Goal: Task Accomplishment & Management: Use online tool/utility

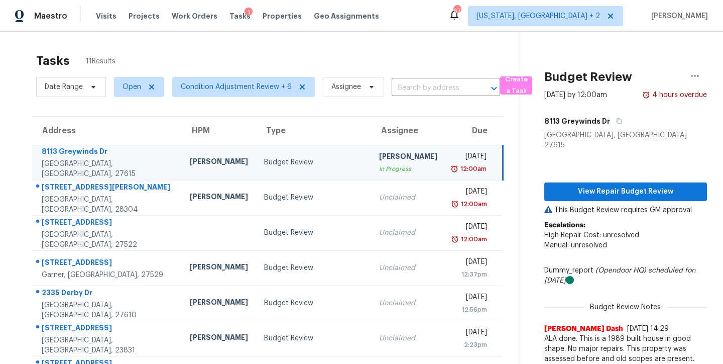
scroll to position [42, 0]
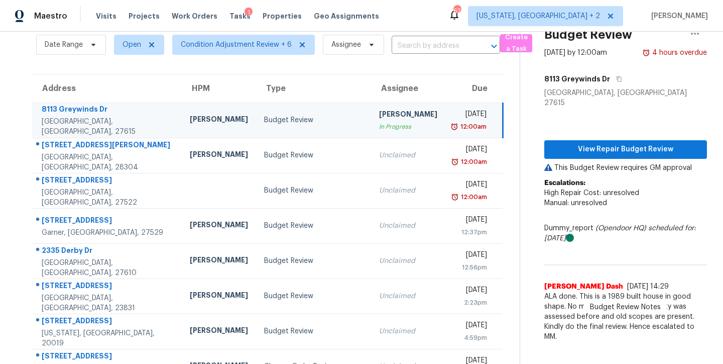
drag, startPoint x: 402, startPoint y: 12, endPoint x: 320, endPoint y: 94, distance: 116.5
click at [402, 12] on div "Maestro Visits Projects Work Orders Tasks 1 Properties Geo Assignments 67 Washi…" at bounding box center [361, 16] width 723 height 32
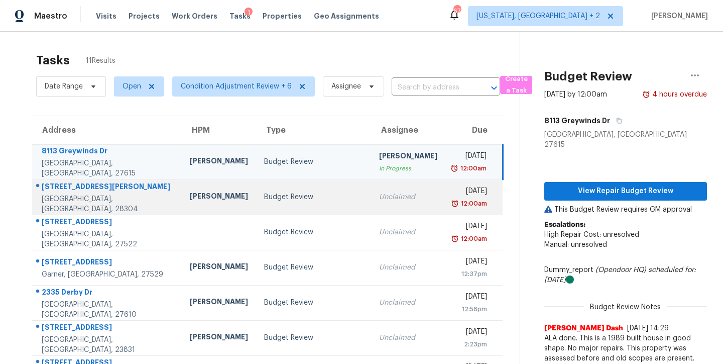
scroll to position [0, 0]
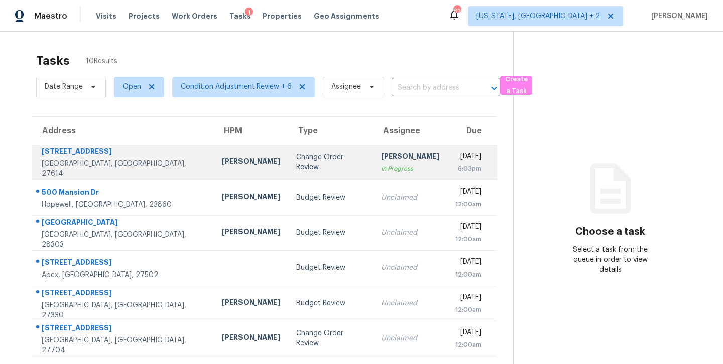
click at [296, 157] on div "Change Order Review" at bounding box center [330, 162] width 69 height 20
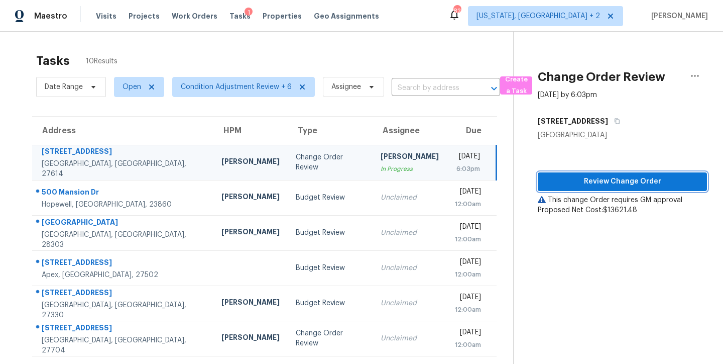
click at [592, 182] on span "Review Change Order" at bounding box center [622, 181] width 153 height 13
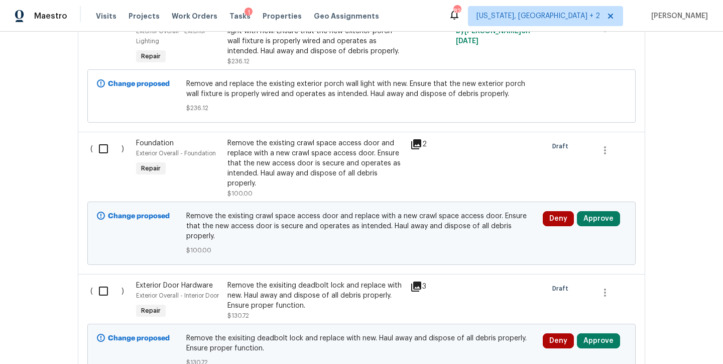
scroll to position [670, 0]
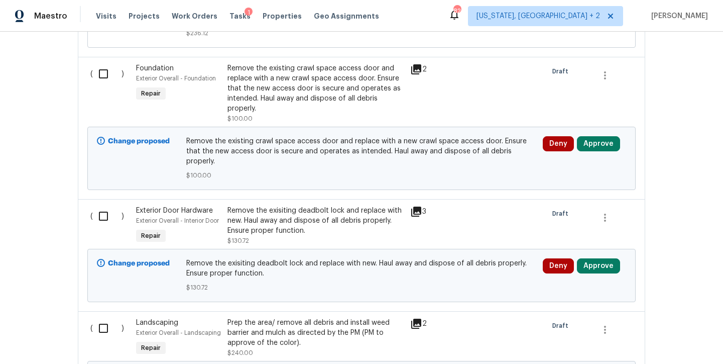
click at [415, 70] on icon at bounding box center [416, 69] width 12 height 12
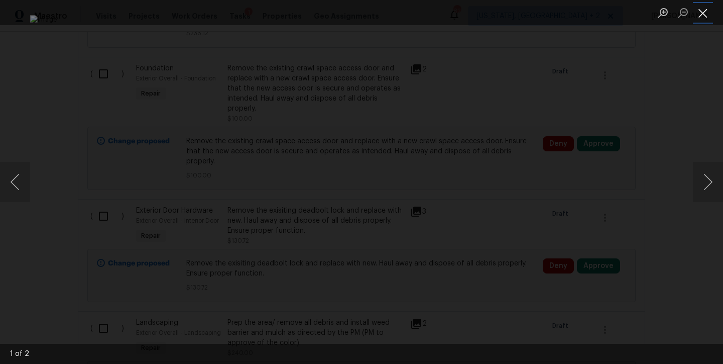
click at [708, 19] on button "Close lightbox" at bounding box center [703, 13] width 20 height 18
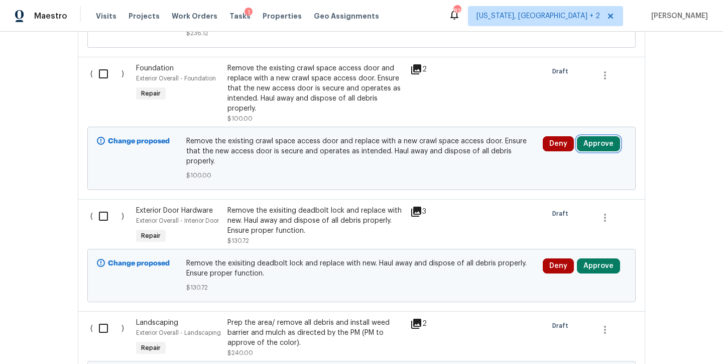
click at [604, 143] on button "Approve" at bounding box center [598, 143] width 43 height 15
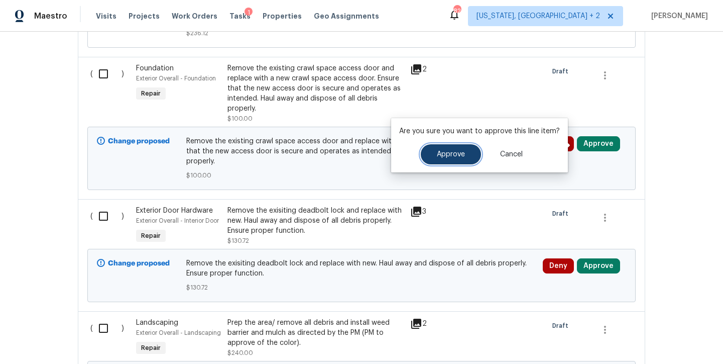
click at [463, 152] on button "Approve" at bounding box center [451, 154] width 60 height 20
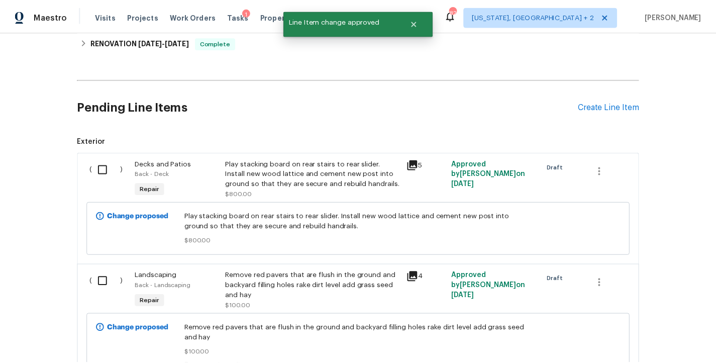
scroll to position [0, 0]
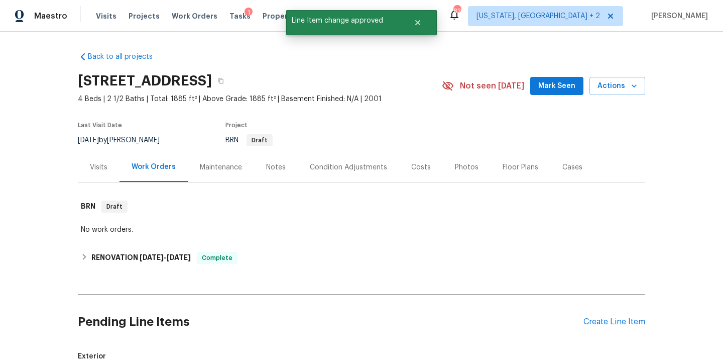
click at [280, 169] on div "Notes" at bounding box center [276, 167] width 44 height 30
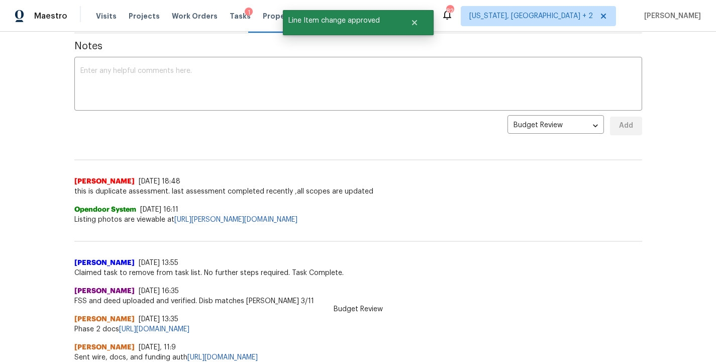
scroll to position [52, 0]
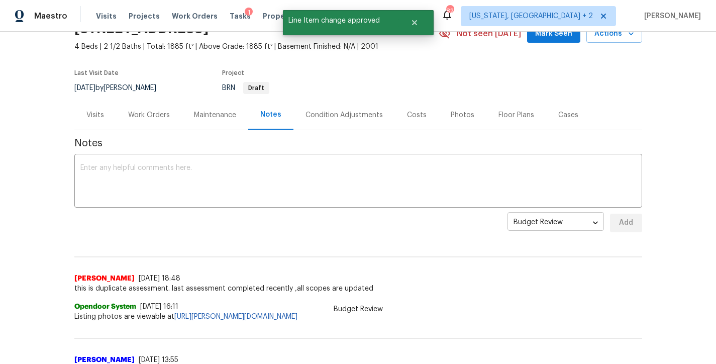
click at [524, 229] on body "Maestro Visits Projects Work Orders Tasks 1 Properties Geo Assignments 82 Washi…" at bounding box center [358, 182] width 716 height 364
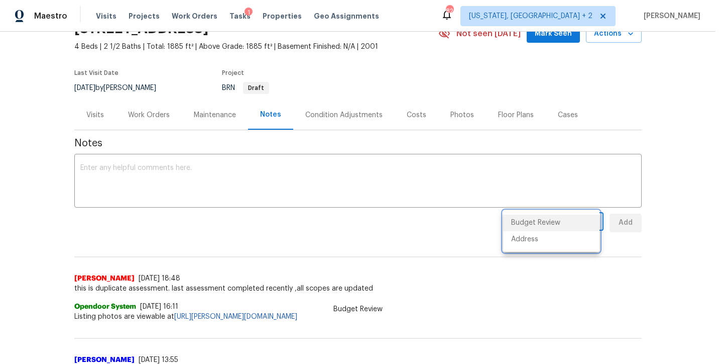
click at [670, 104] on div at bounding box center [361, 182] width 723 height 364
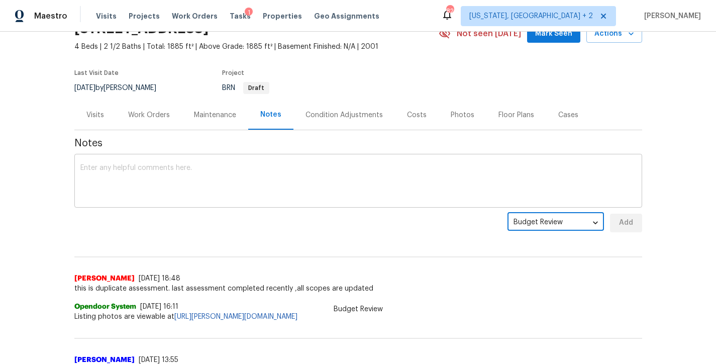
click at [184, 188] on textarea at bounding box center [357, 181] width 555 height 35
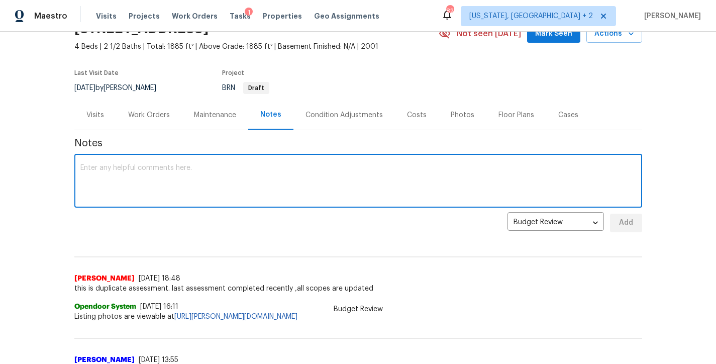
scroll to position [0, 0]
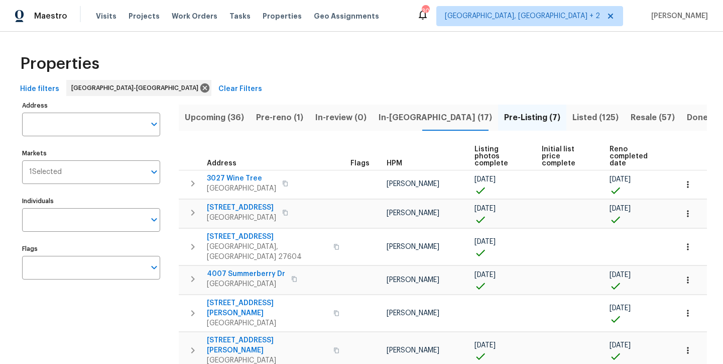
scroll to position [33, 0]
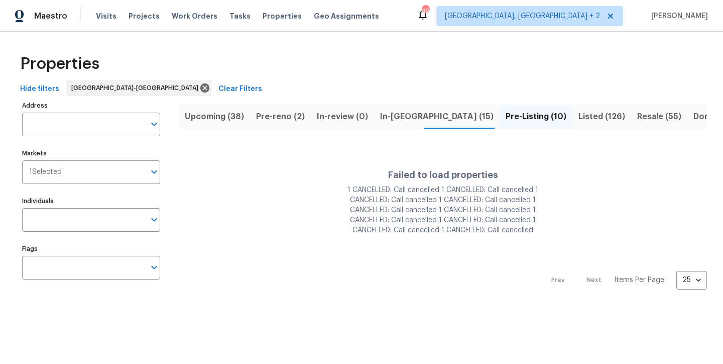
click at [397, 76] on div "Properties" at bounding box center [361, 64] width 691 height 32
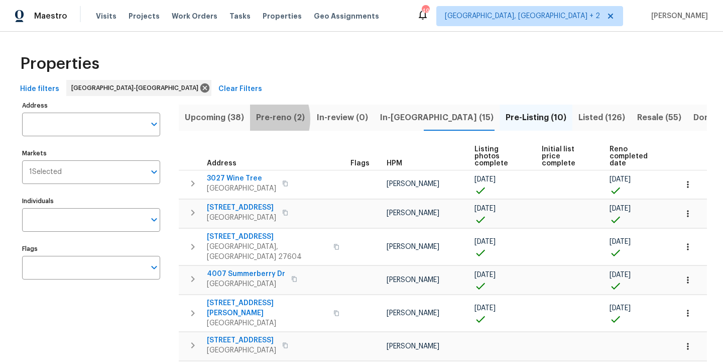
click at [256, 119] on span "Pre-reno (2)" at bounding box center [280, 117] width 49 height 14
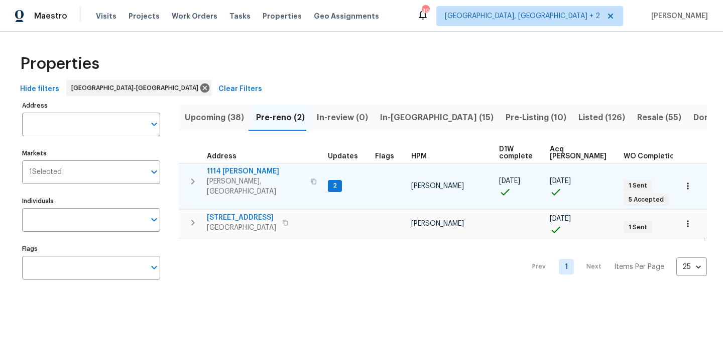
click at [191, 176] on icon "button" at bounding box center [193, 181] width 12 height 12
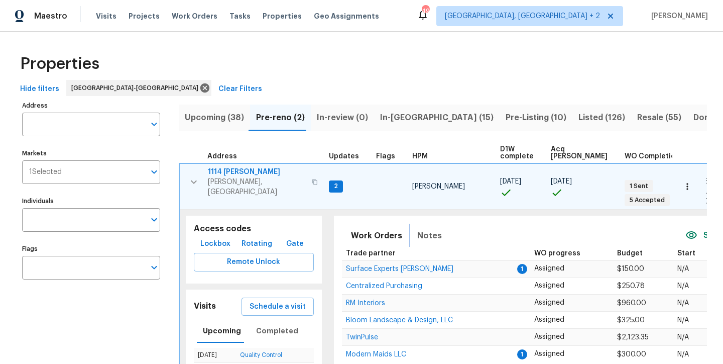
click at [417, 229] on span "Notes" at bounding box center [429, 236] width 25 height 14
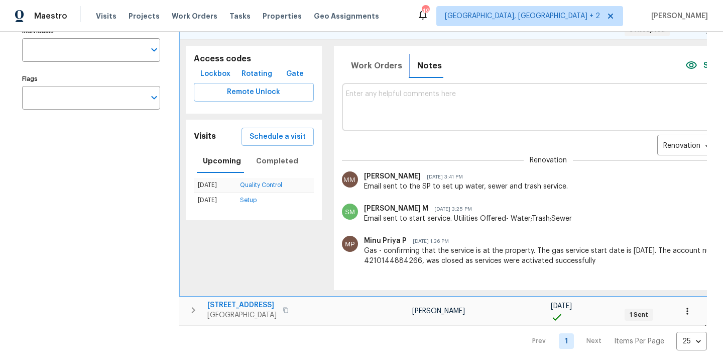
scroll to position [76, 0]
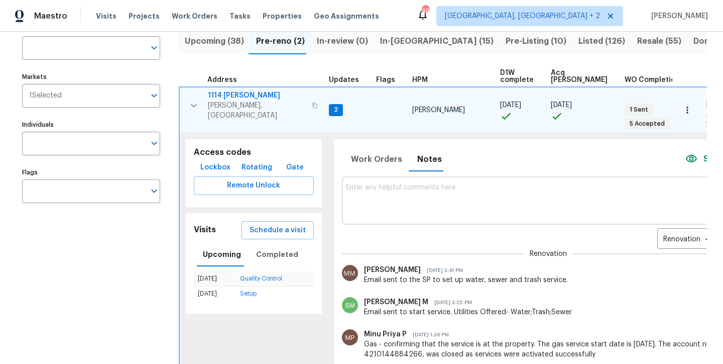
click at [363, 183] on textarea at bounding box center [548, 200] width 405 height 34
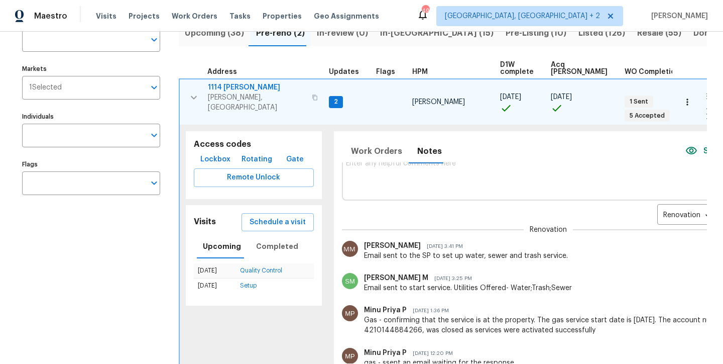
scroll to position [0, 0]
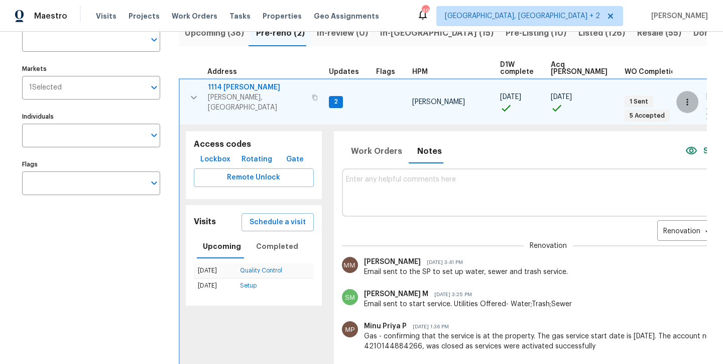
click at [683, 97] on icon "button" at bounding box center [688, 102] width 10 height 10
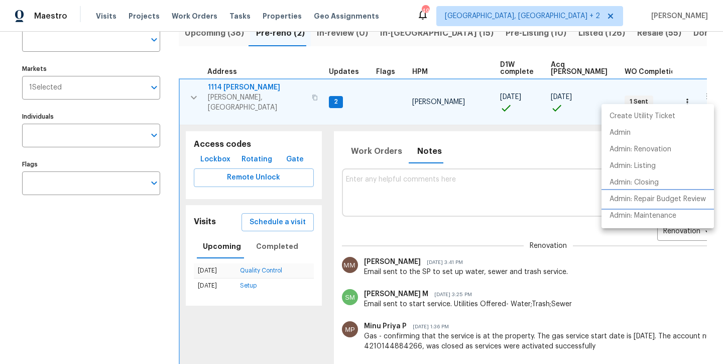
click at [687, 195] on p "Admin: Repair Budget Review" at bounding box center [658, 199] width 96 height 11
click at [397, 177] on div at bounding box center [361, 182] width 723 height 364
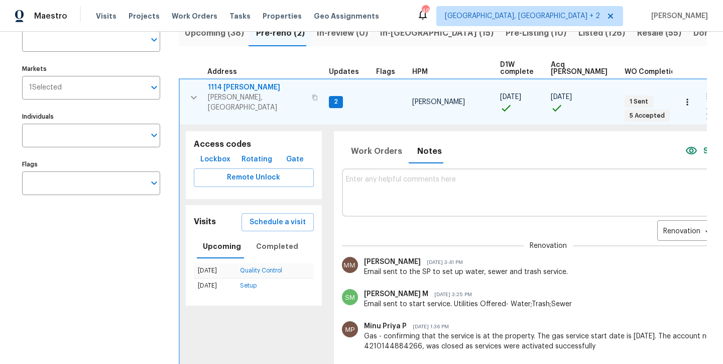
click at [407, 175] on textarea at bounding box center [548, 192] width 405 height 34
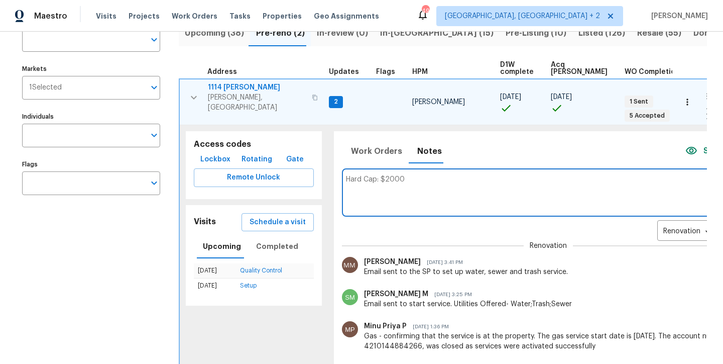
type textarea "Hard Cap: $2000"
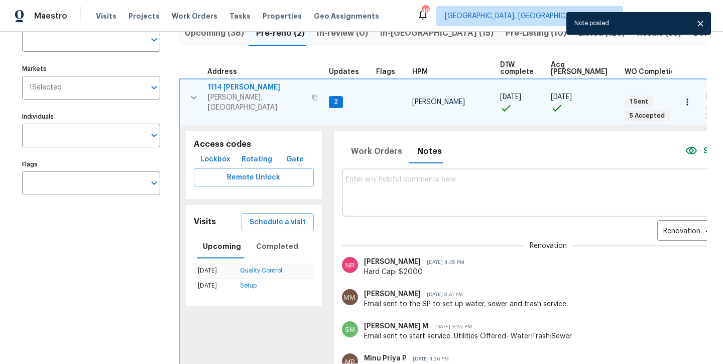
click at [191, 95] on icon "button" at bounding box center [194, 97] width 12 height 12
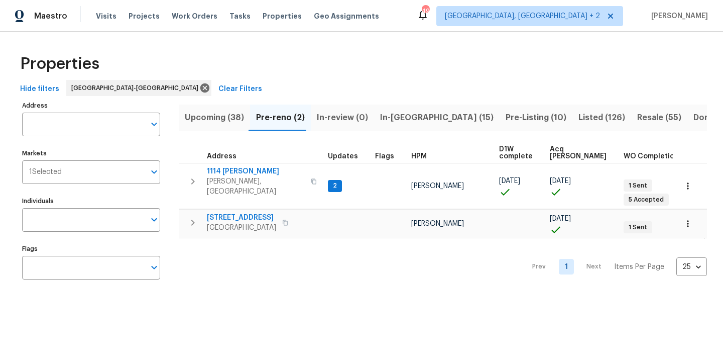
click at [220, 169] on span "1114 [PERSON_NAME]" at bounding box center [256, 171] width 98 height 10
click at [329, 77] on div "Properties" at bounding box center [361, 64] width 691 height 32
click at [193, 216] on icon "button" at bounding box center [193, 222] width 12 height 12
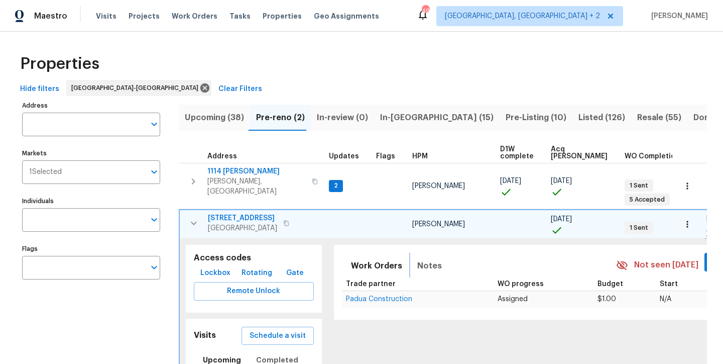
click at [419, 259] on span "Notes" at bounding box center [429, 266] width 25 height 14
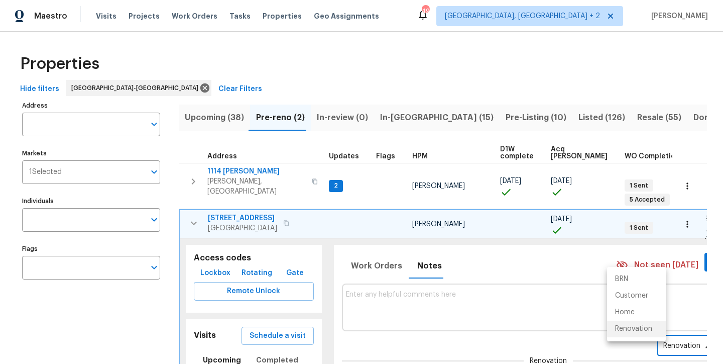
click at [631, 326] on body "Maestro Visits Projects Work Orders Tasks Properties Geo Assignments 49 [GEOGRA…" at bounding box center [361, 182] width 723 height 364
click at [642, 328] on li "Renovation" at bounding box center [636, 328] width 59 height 17
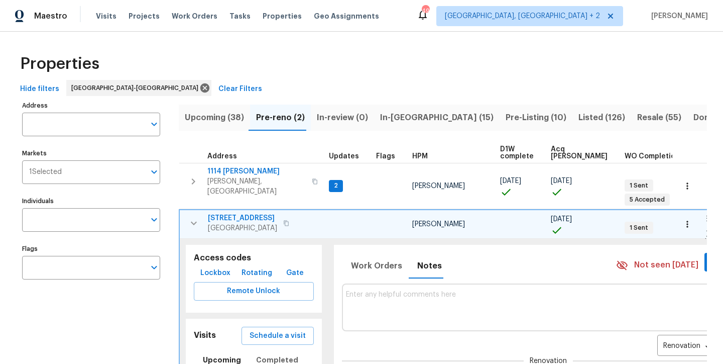
click at [409, 287] on div at bounding box center [548, 307] width 405 height 40
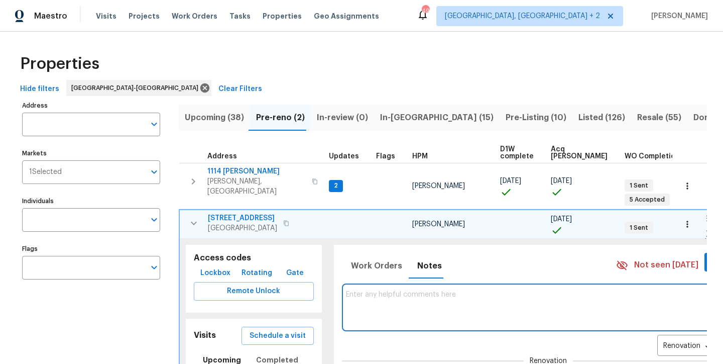
click at [418, 290] on textarea at bounding box center [548, 307] width 405 height 34
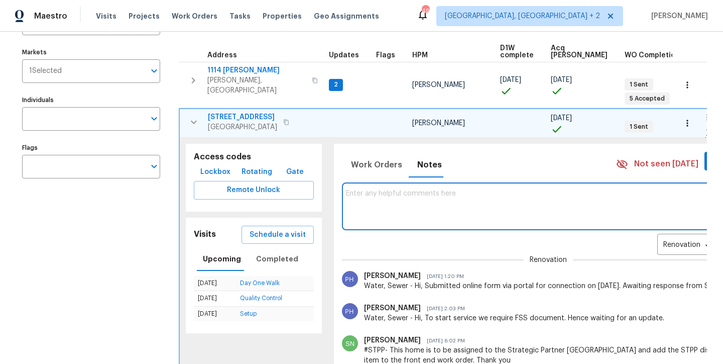
scroll to position [100, 0]
click at [392, 198] on textarea at bounding box center [548, 207] width 405 height 34
type textarea "Par house. Please look at budget in maestro"
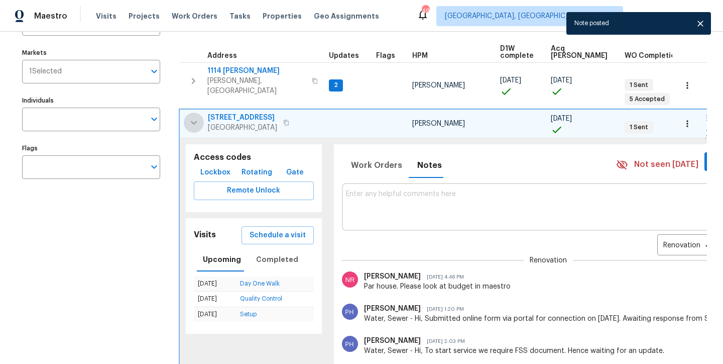
click at [194, 117] on icon "button" at bounding box center [194, 123] width 12 height 12
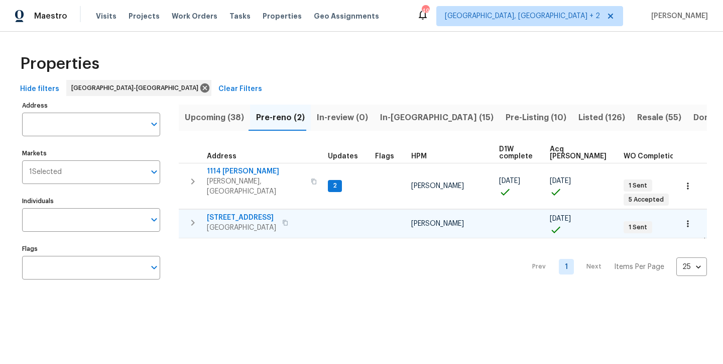
click at [334, 77] on div "Properties" at bounding box center [361, 64] width 691 height 32
click at [226, 121] on span "Upcoming (38)" at bounding box center [214, 117] width 59 height 14
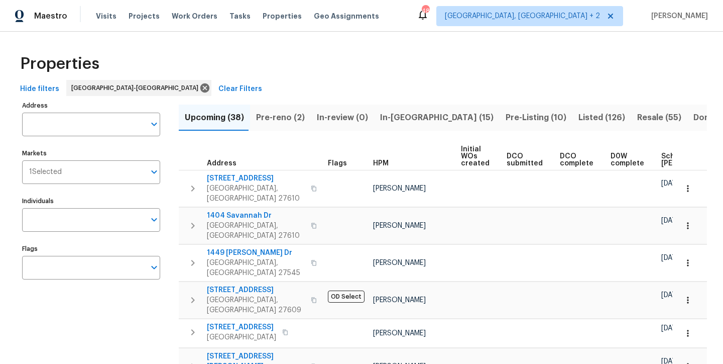
scroll to position [0, 129]
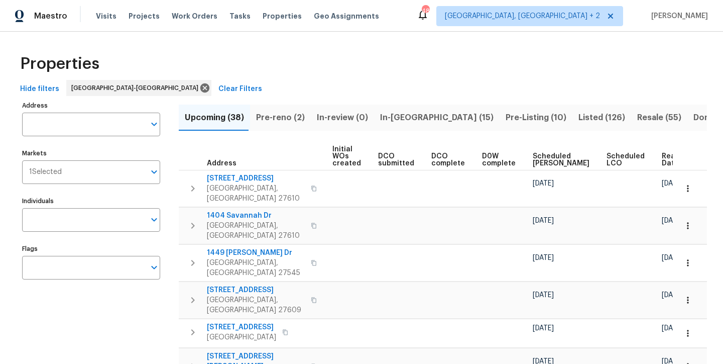
click at [662, 156] on span "Ready Date" at bounding box center [673, 160] width 22 height 14
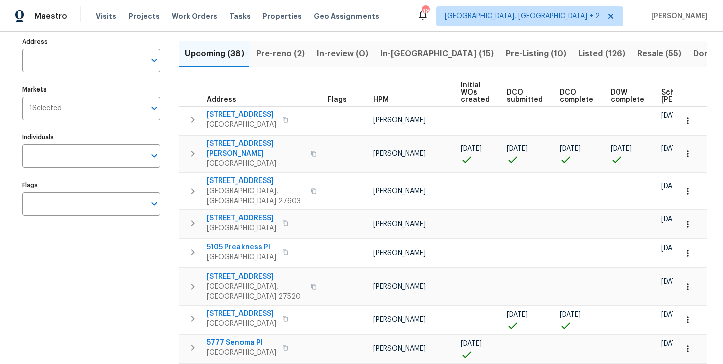
scroll to position [0, 140]
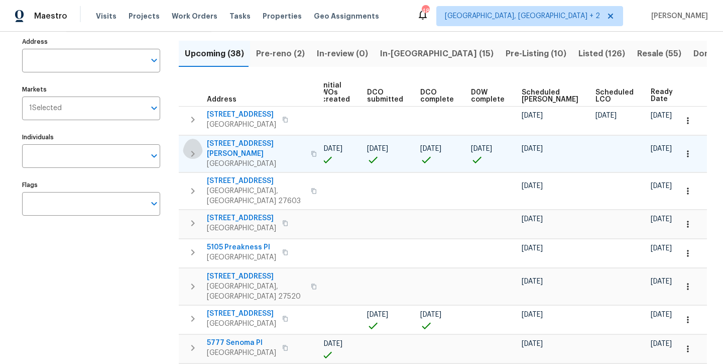
click at [194, 151] on icon "button" at bounding box center [193, 154] width 4 height 6
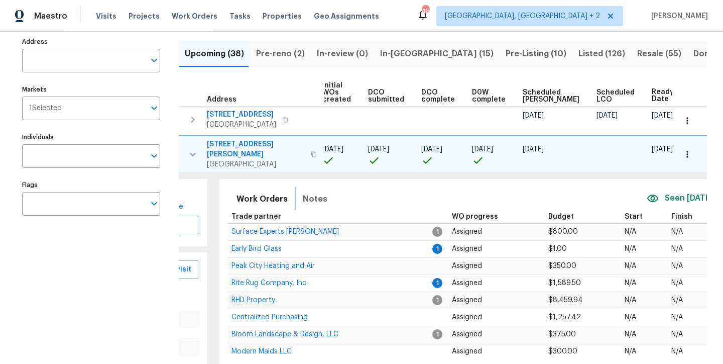
click at [303, 192] on span "Notes" at bounding box center [315, 199] width 25 height 14
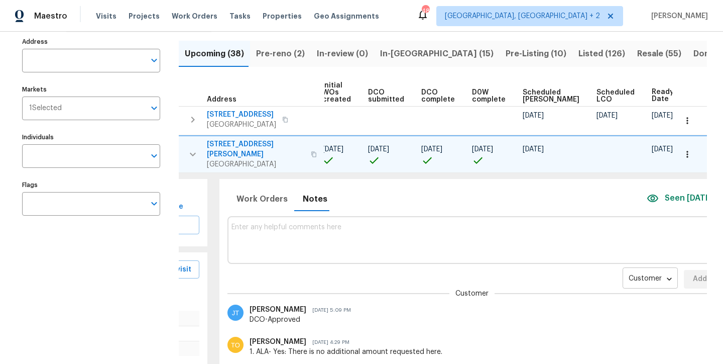
click at [612, 274] on body "Maestro Visits Projects Work Orders Tasks Properties Geo Assignments 48 [GEOGRA…" at bounding box center [361, 182] width 723 height 364
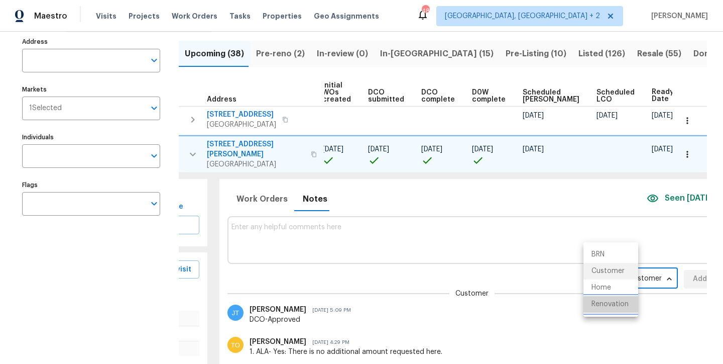
click at [614, 306] on li "Renovation" at bounding box center [611, 304] width 55 height 17
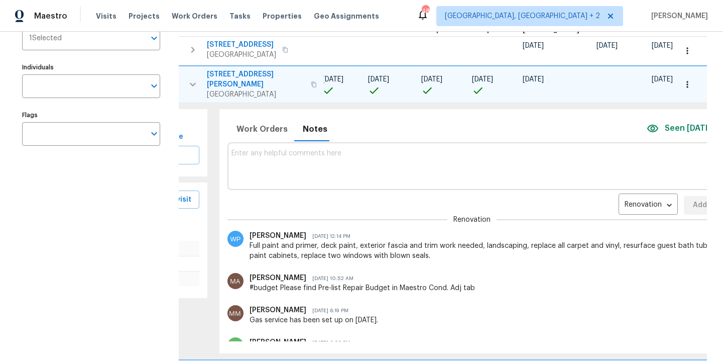
scroll to position [0, 0]
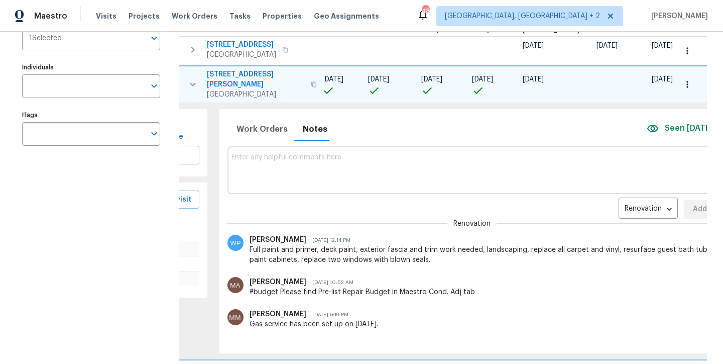
click at [193, 84] on icon "button" at bounding box center [193, 84] width 12 height 12
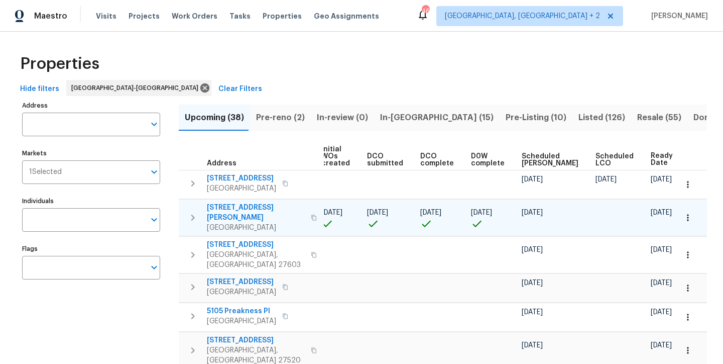
click at [270, 120] on span "Pre-reno (2)" at bounding box center [280, 117] width 49 height 14
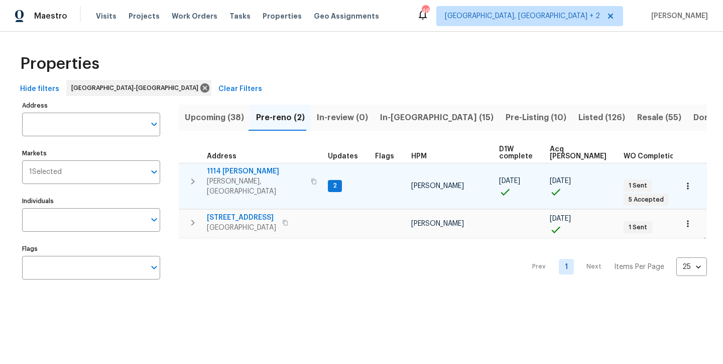
click at [195, 177] on icon "button" at bounding box center [193, 181] width 12 height 12
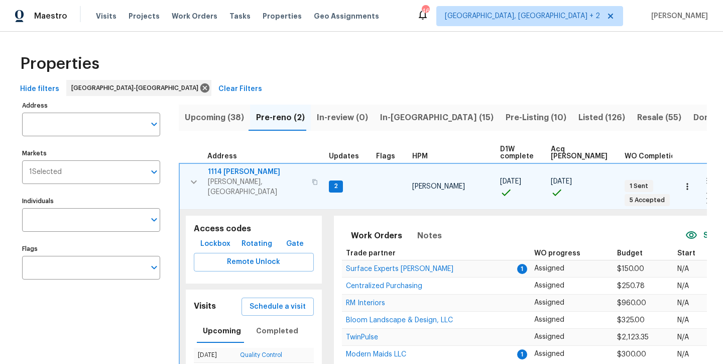
scroll to position [6, 0]
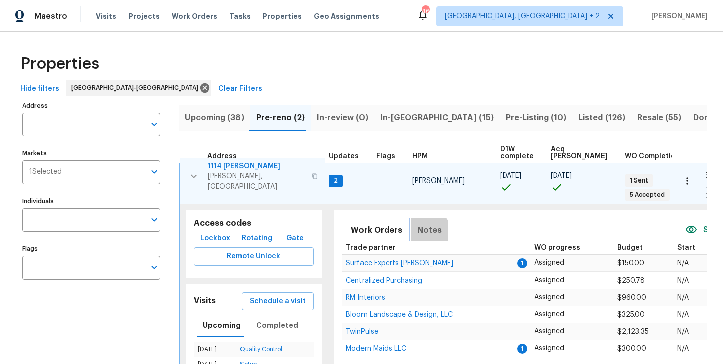
click at [417, 223] on span "Notes" at bounding box center [429, 230] width 25 height 14
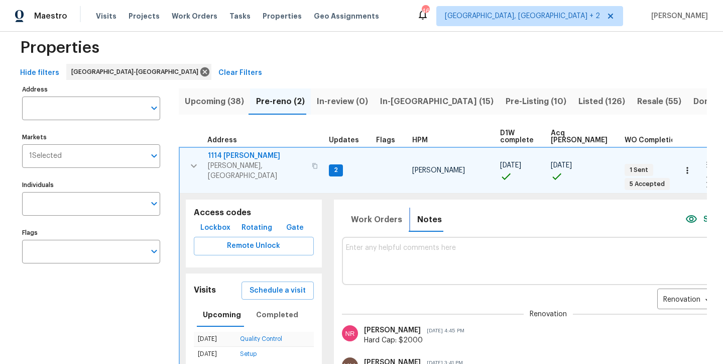
scroll to position [0, 0]
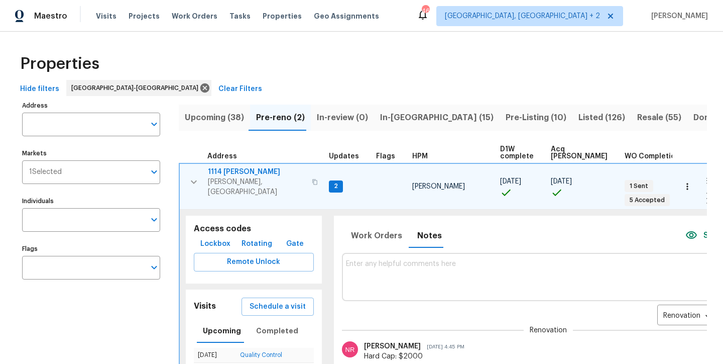
click at [201, 178] on button "button" at bounding box center [194, 182] width 20 height 30
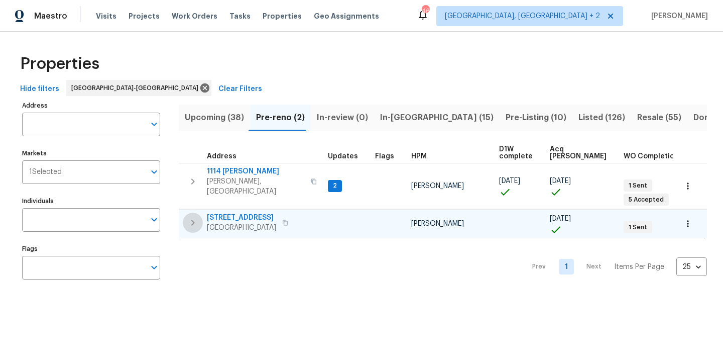
click at [191, 216] on icon "button" at bounding box center [193, 222] width 12 height 12
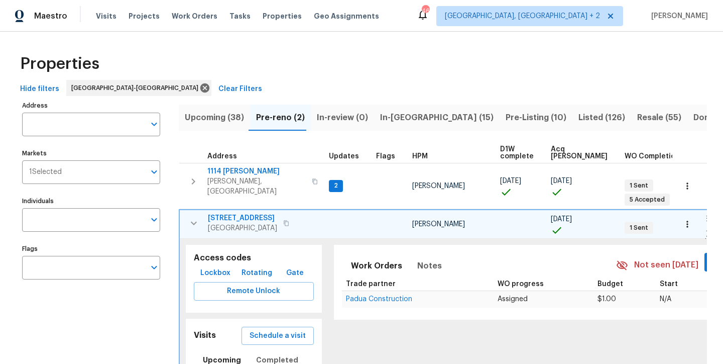
scroll to position [115, 0]
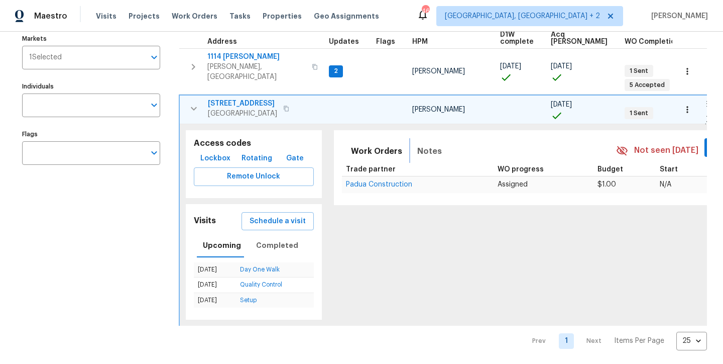
click at [417, 144] on span "Notes" at bounding box center [429, 151] width 25 height 14
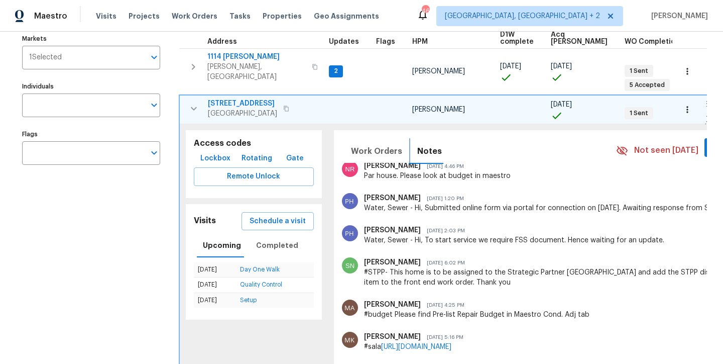
scroll to position [0, 0]
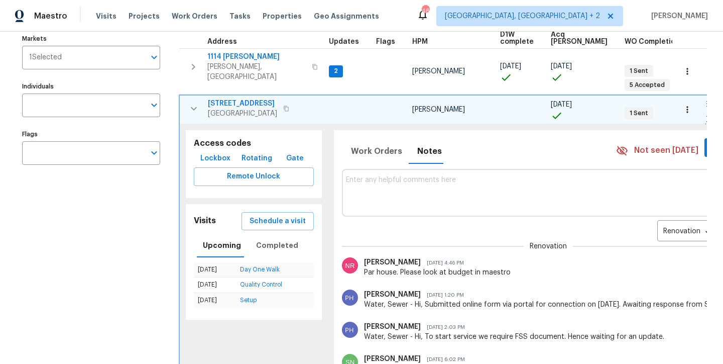
click at [403, 14] on div "Maestro Visits Projects Work Orders Tasks Properties Geo Assignments [STREET_AD…" at bounding box center [361, 16] width 723 height 32
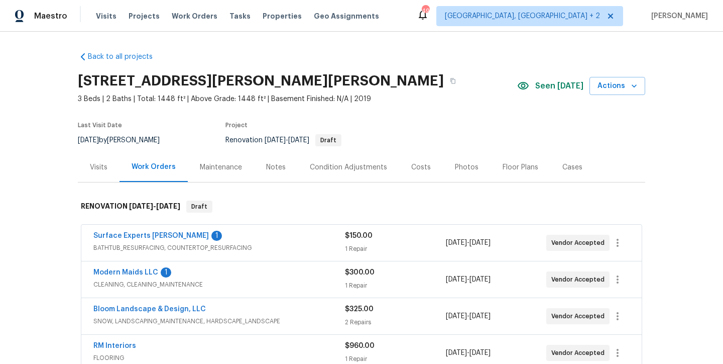
click at [417, 166] on div "Costs" at bounding box center [421, 167] width 20 height 10
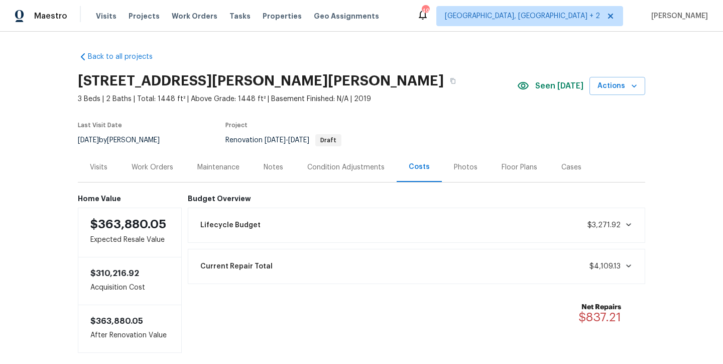
click at [150, 168] on div "Work Orders" at bounding box center [153, 167] width 42 height 10
